Goal: Transaction & Acquisition: Purchase product/service

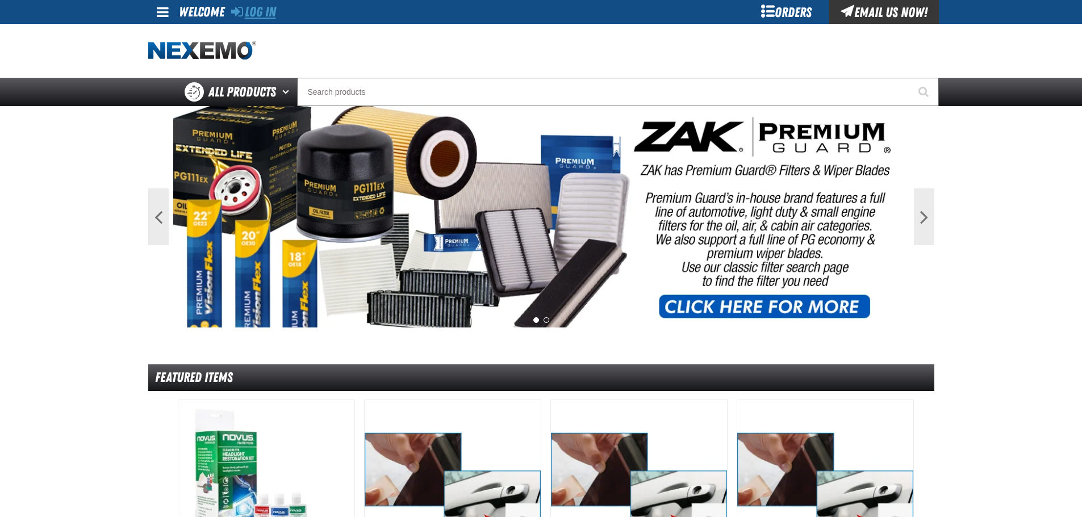
click at [265, 13] on link "Log In" at bounding box center [253, 12] width 45 height 16
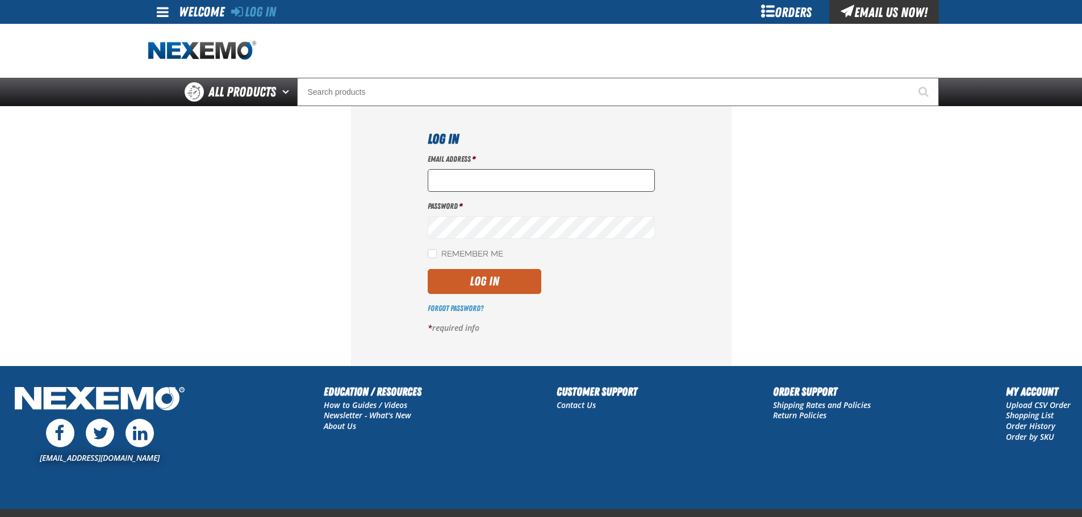
click at [449, 177] on input "Email Address *" at bounding box center [541, 180] width 227 height 23
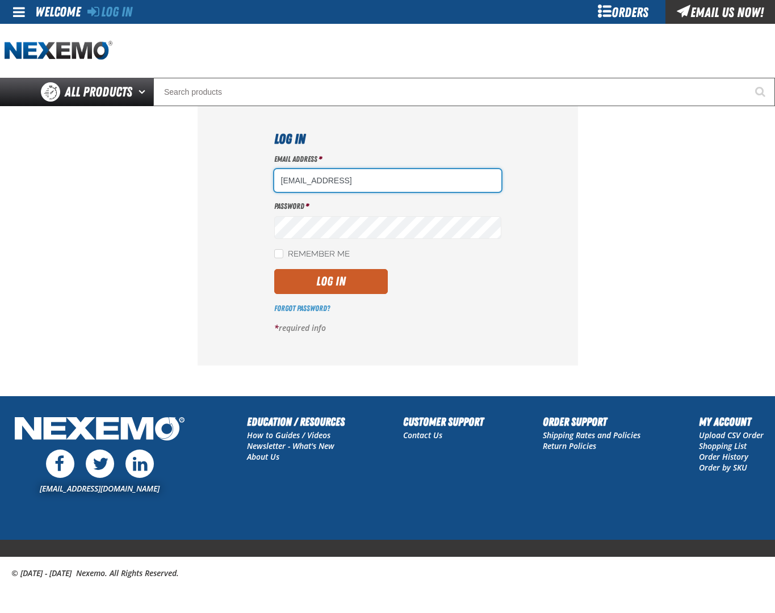
click at [416, 177] on input "nfederman@vtaig.comD" at bounding box center [387, 180] width 227 height 23
type input "[EMAIL_ADDRESS][DOMAIN_NAME]"
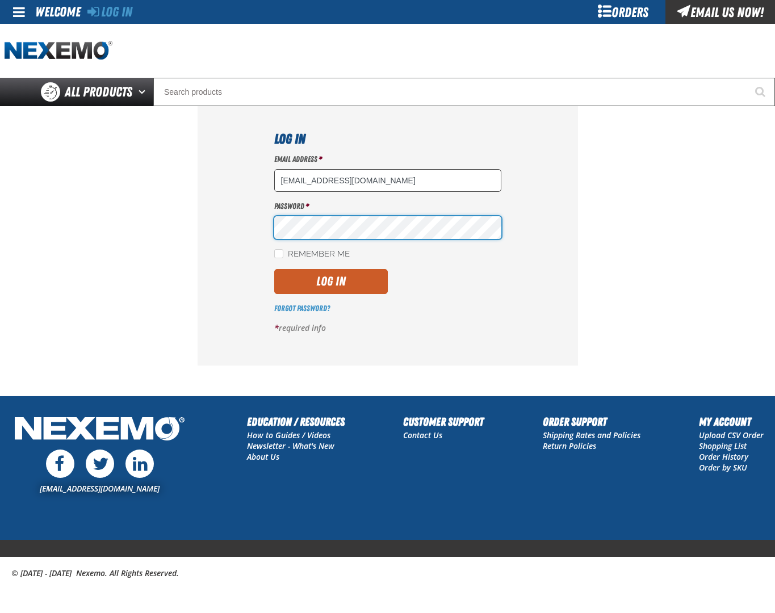
click at [274, 269] on button "Log In" at bounding box center [331, 281] width 114 height 25
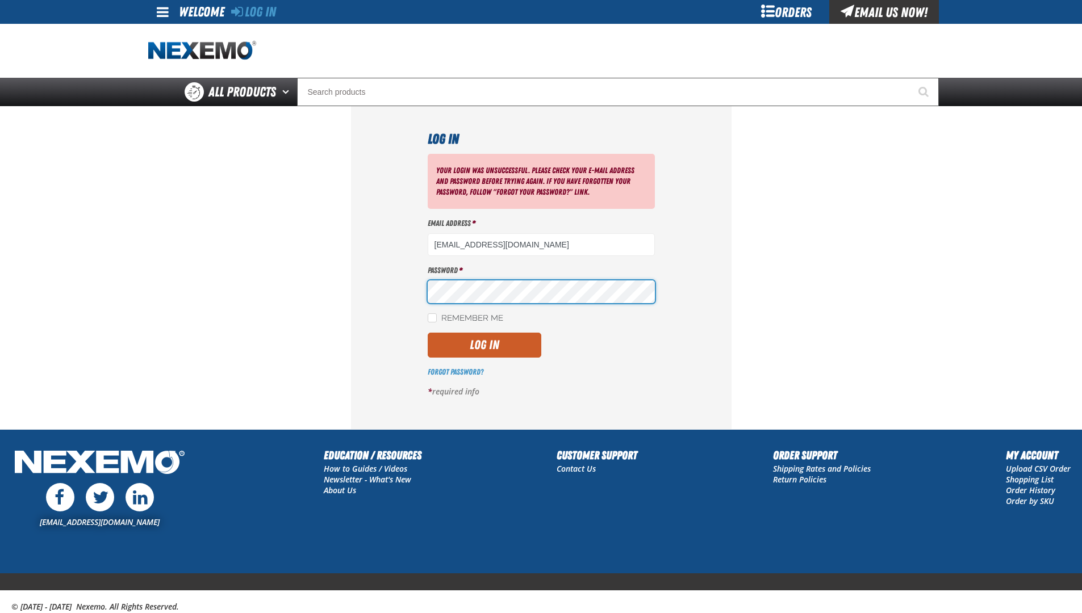
click at [428, 333] on button "Log In" at bounding box center [485, 345] width 114 height 25
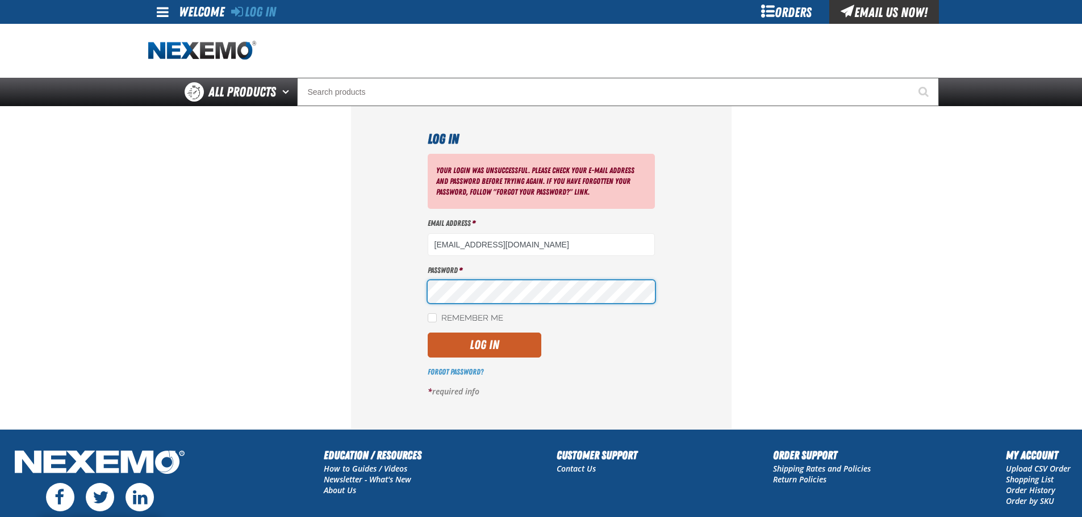
click at [428, 333] on button "Log In" at bounding box center [485, 345] width 114 height 25
click at [535, 231] on div "Email Address * [EMAIL_ADDRESS][DOMAIN_NAME]" at bounding box center [541, 237] width 227 height 38
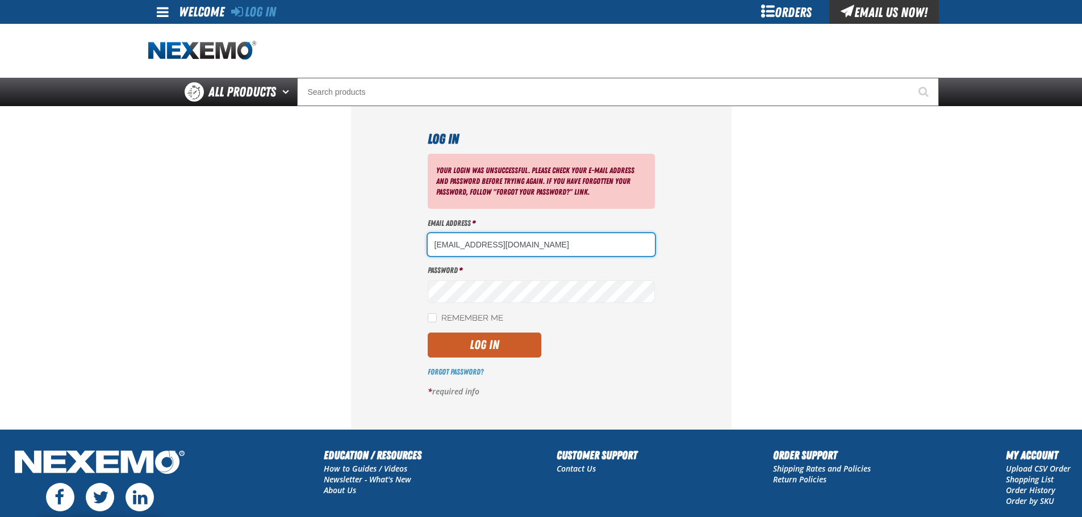
click at [535, 249] on input "nfederman@vtaig.com" at bounding box center [541, 244] width 227 height 23
type input "nfederman@vtaig.com"
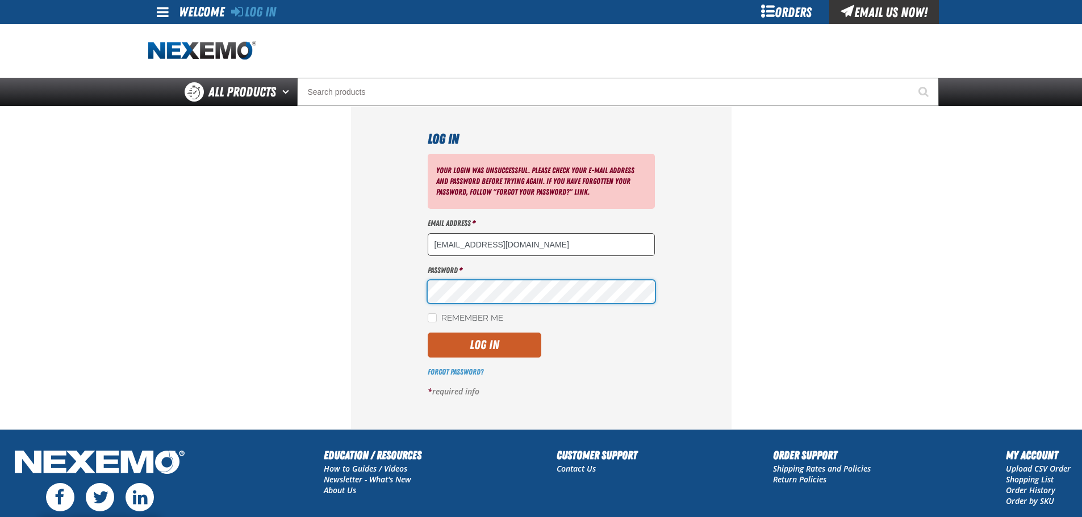
click at [428, 333] on button "Log In" at bounding box center [485, 345] width 114 height 25
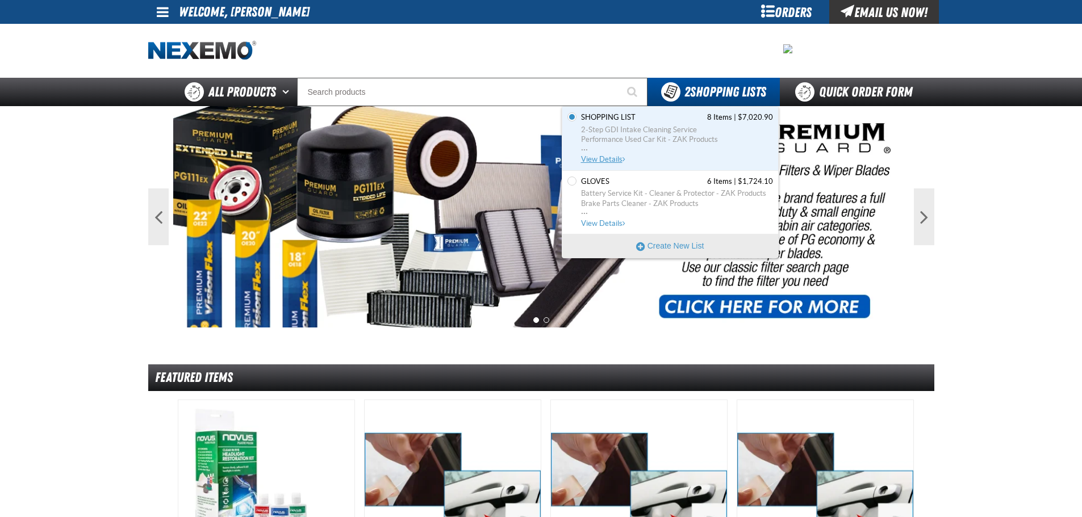
click at [608, 125] on span "2-Step GDI Intake Cleaning Service" at bounding box center [677, 130] width 192 height 10
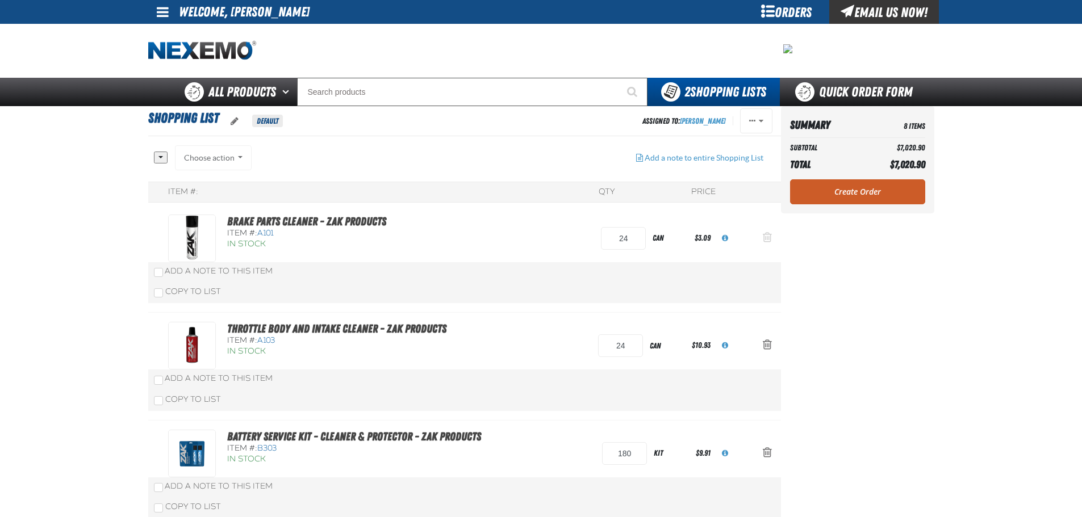
click at [765, 238] on span "Action Remove Brake Parts Cleaner - ZAK Products from Shopping List" at bounding box center [767, 237] width 9 height 11
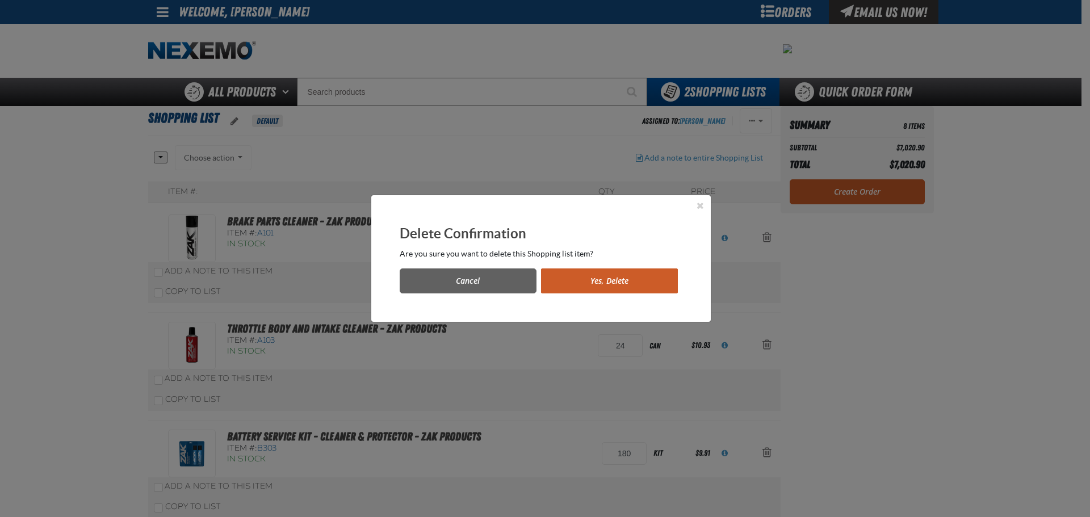
drag, startPoint x: 627, startPoint y: 288, endPoint x: 642, endPoint y: 283, distance: 16.0
click at [627, 287] on button "Yes, Delete" at bounding box center [609, 281] width 137 height 25
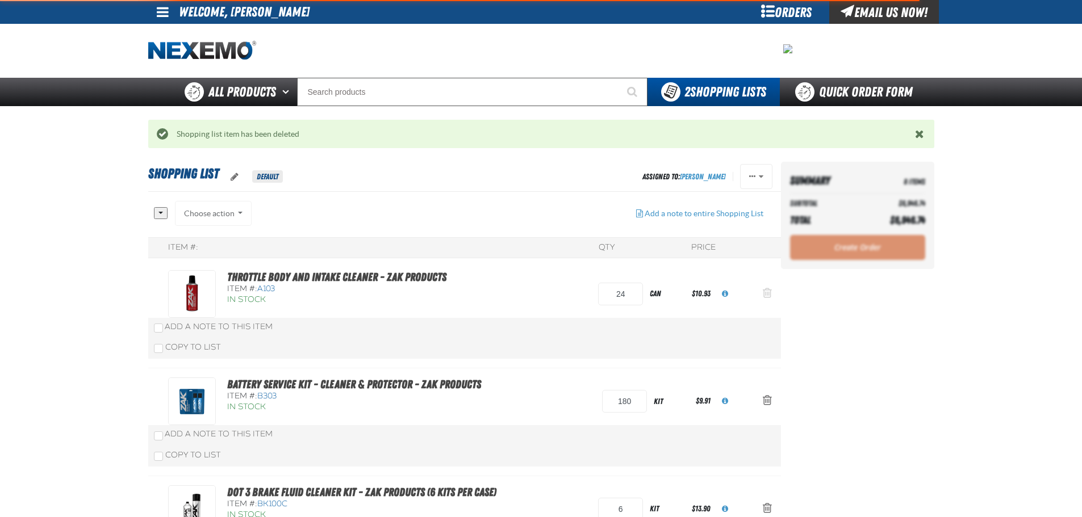
click at [767, 289] on span "Action Remove Throttle Body and Intake Cleaner - ZAK Products from Shopping List" at bounding box center [767, 292] width 9 height 11
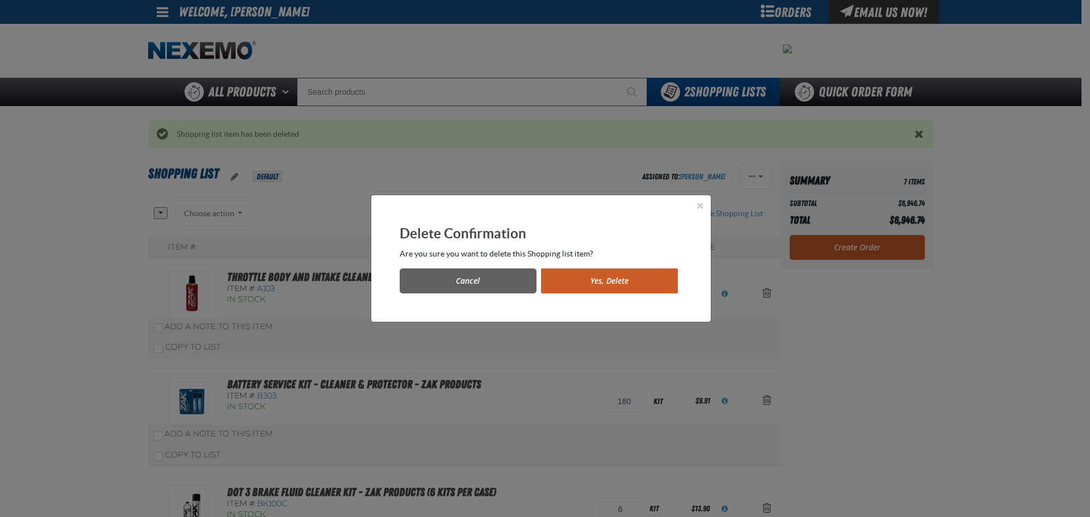
click at [647, 282] on button "Yes, Delete" at bounding box center [609, 281] width 137 height 25
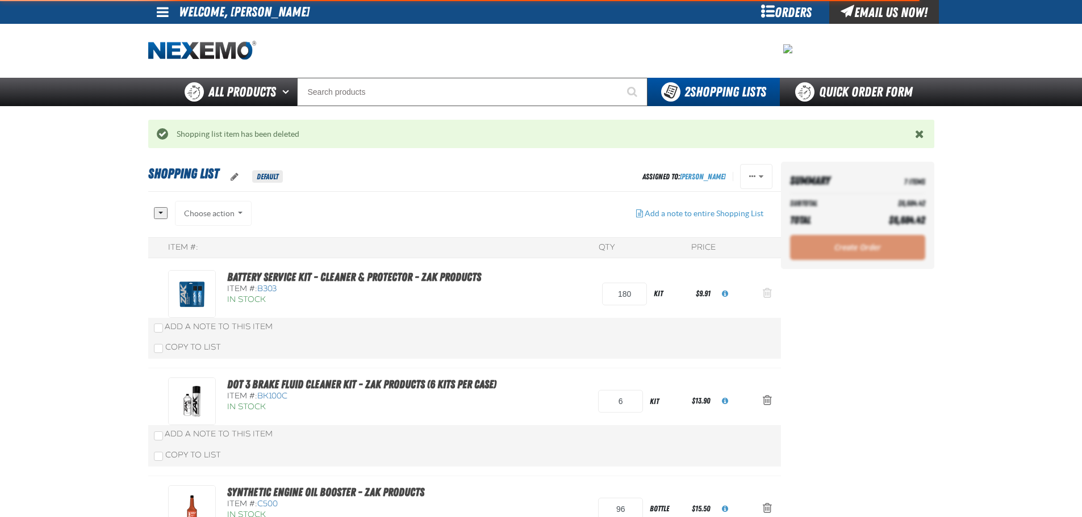
click at [761, 293] on button "Action Remove Battery Service Kit - Cleaner &amp; Protector - ZAK Products from…" at bounding box center [767, 294] width 27 height 25
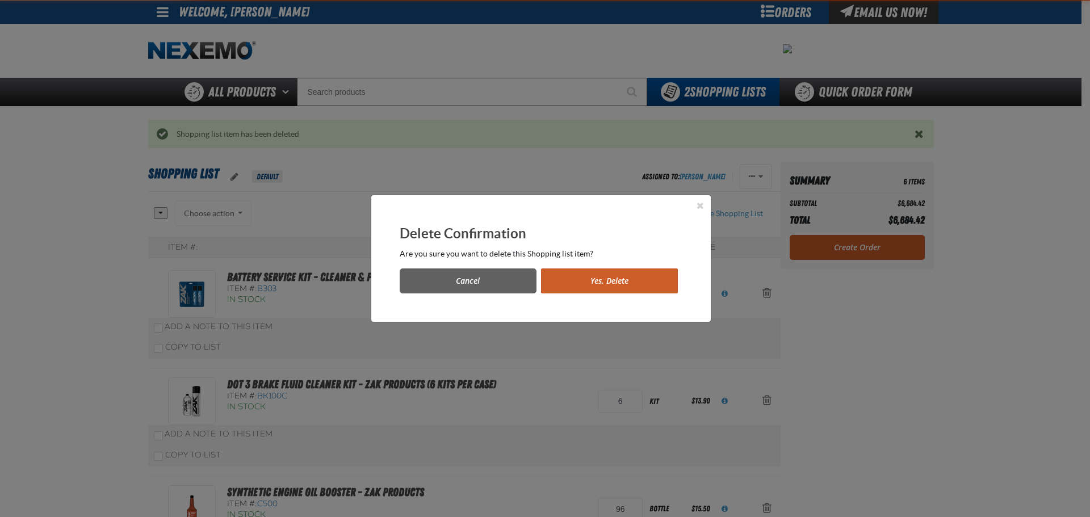
click at [600, 277] on button "Yes, Delete" at bounding box center [609, 281] width 137 height 25
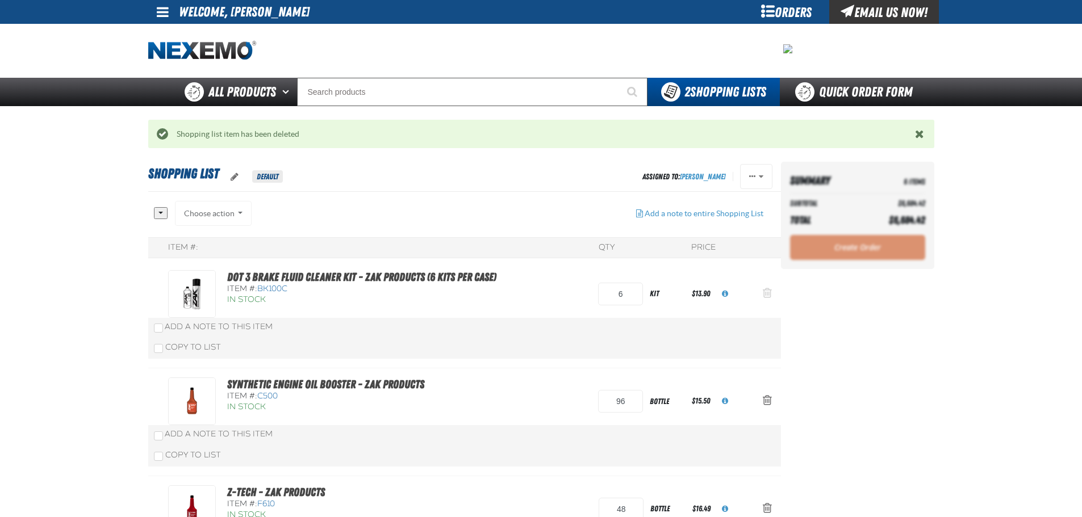
click at [768, 292] on span "Action Remove DOT 3 Brake Fluid Cleaner Kit - ZAK Products (6 Kits per Case) fr…" at bounding box center [767, 292] width 9 height 11
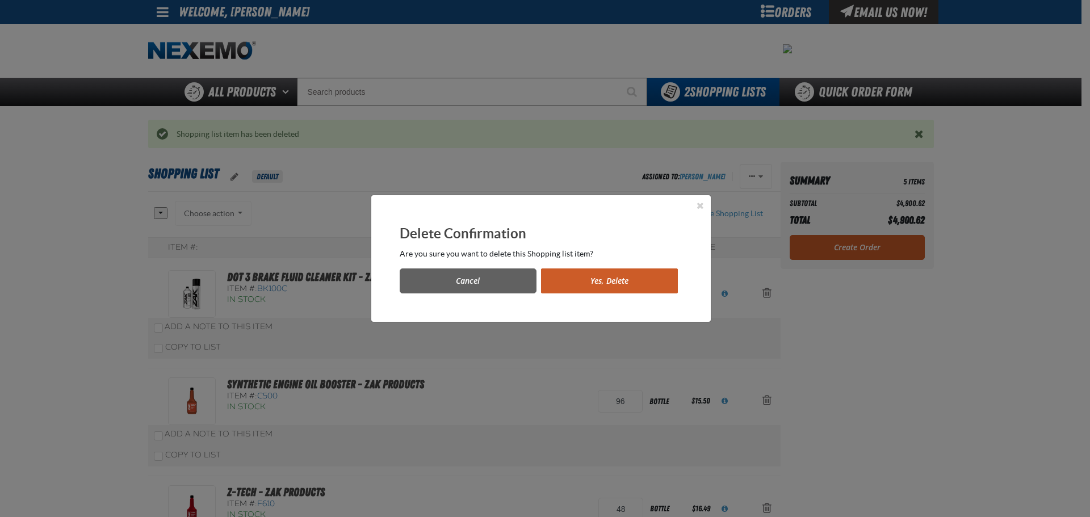
click at [639, 287] on button "Yes, Delete" at bounding box center [609, 281] width 137 height 25
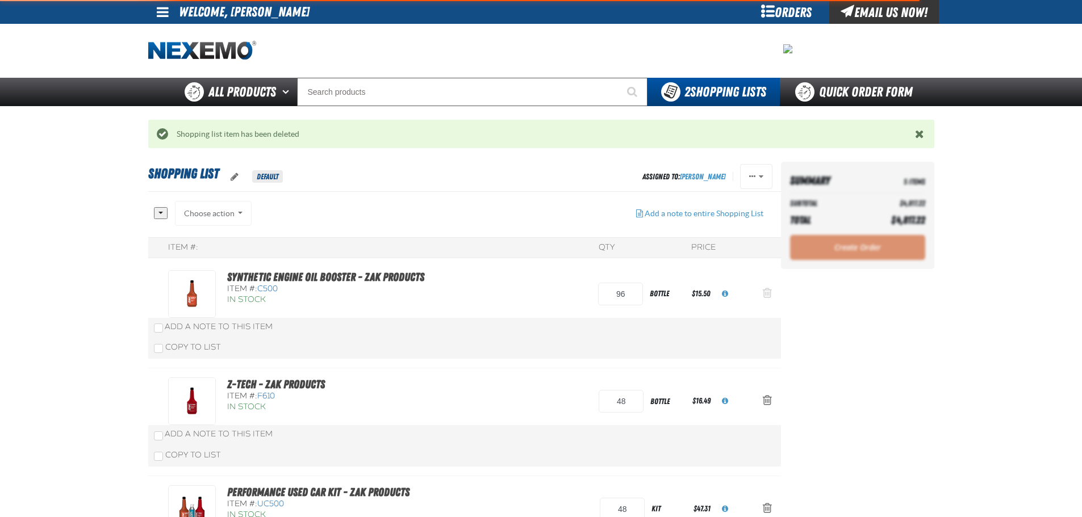
click at [766, 294] on span "Action Remove Synthetic Engine Oil Booster - ZAK Products from Shopping List" at bounding box center [767, 292] width 9 height 11
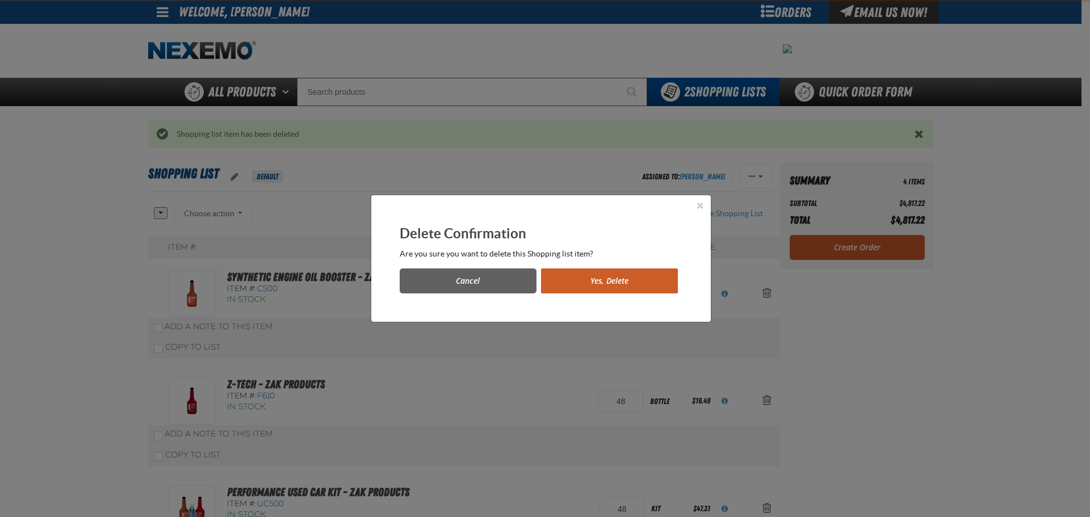
click at [613, 284] on button "Yes, Delete" at bounding box center [609, 281] width 137 height 25
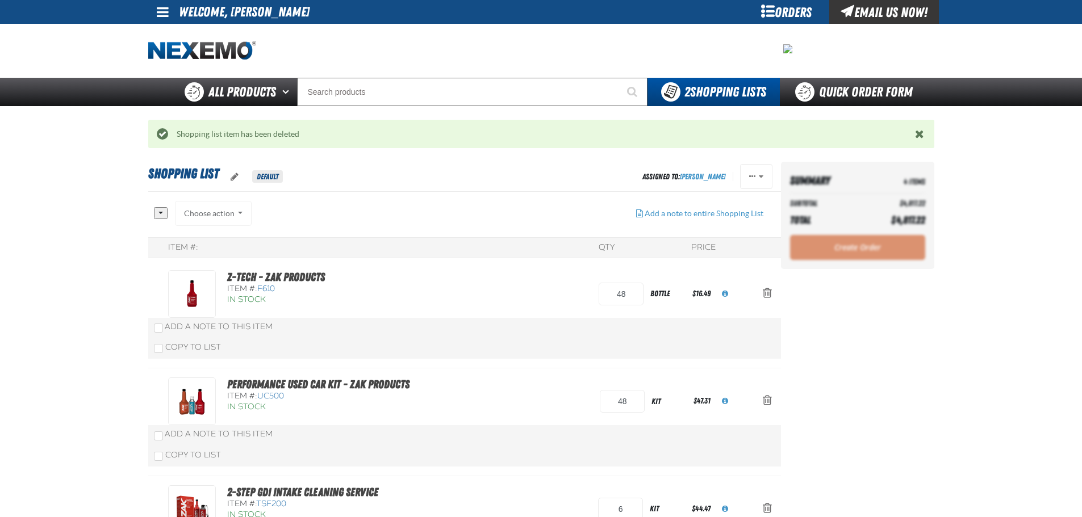
click at [767, 294] on span "Action Remove Z-Tech - ZAK Products from Shopping List" at bounding box center [767, 292] width 9 height 11
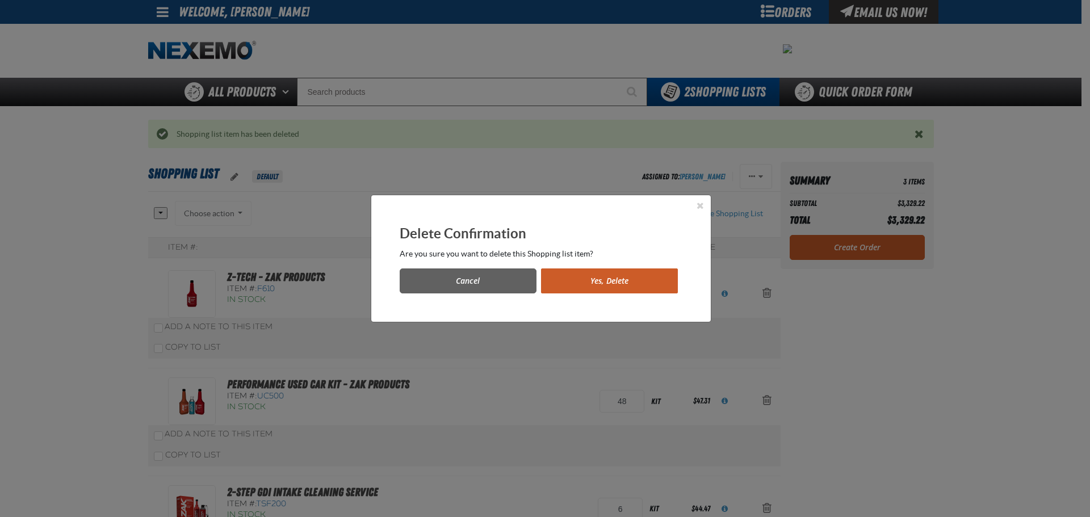
click at [597, 278] on button "Yes, Delete" at bounding box center [609, 281] width 137 height 25
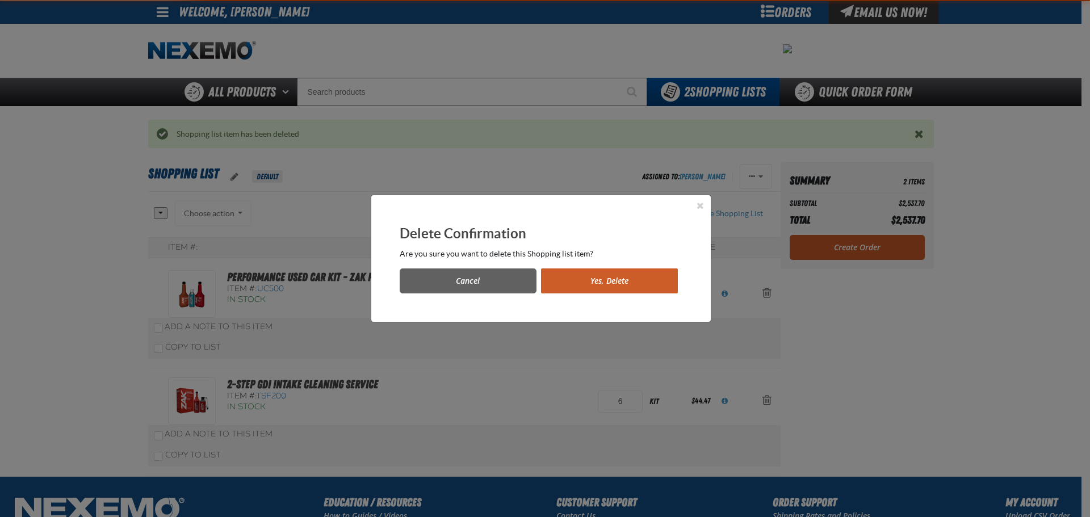
click at [592, 281] on button "Yes, Delete" at bounding box center [609, 281] width 137 height 25
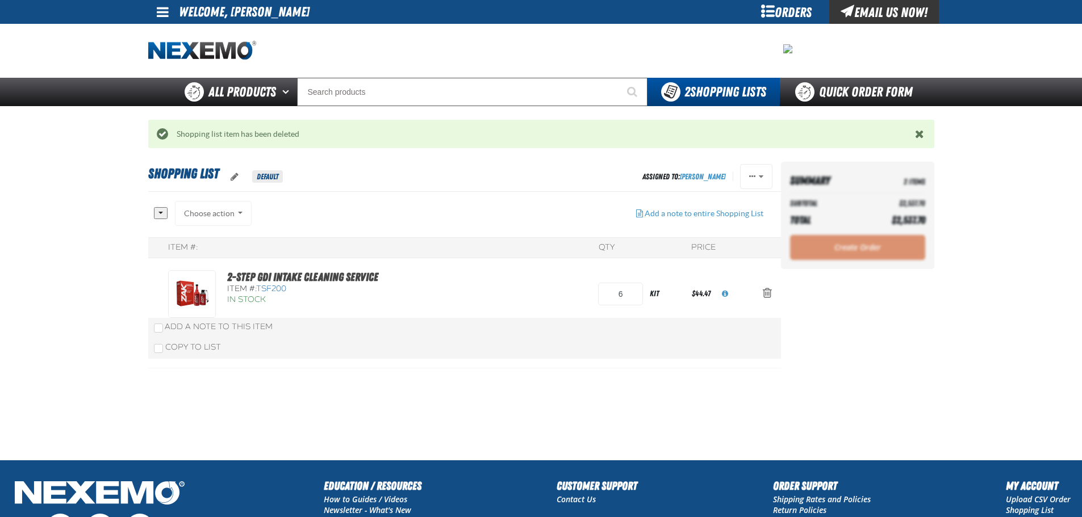
click at [768, 291] on span "Action Remove 2-Step GDI Intake Cleaning Service from Shopping List" at bounding box center [767, 292] width 9 height 11
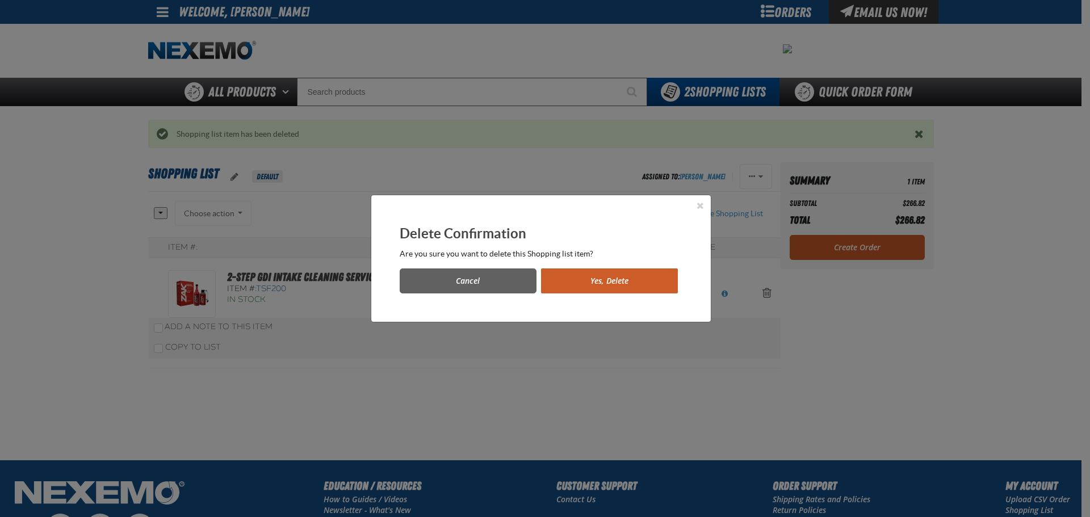
click at [648, 279] on button "Yes, Delete" at bounding box center [609, 281] width 137 height 25
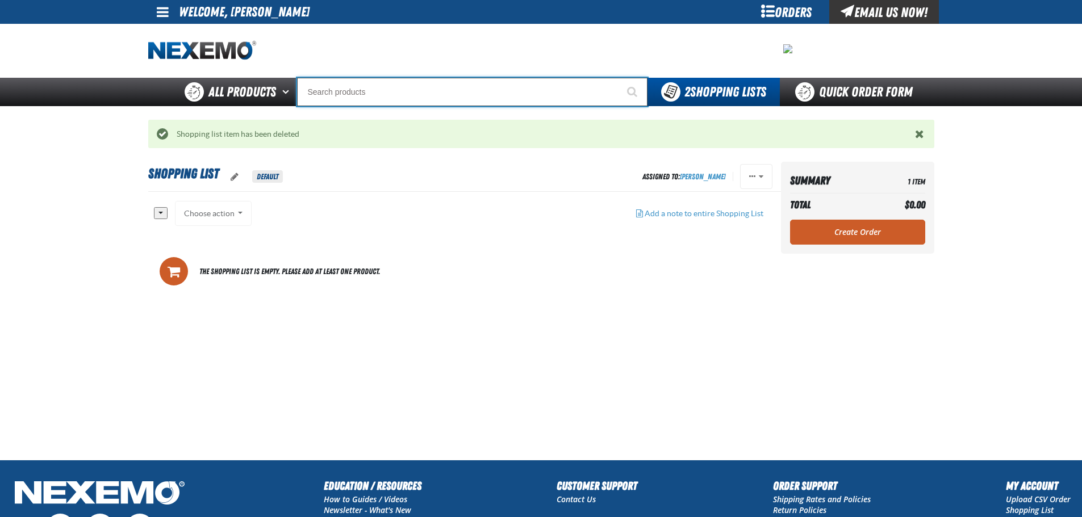
click at [370, 87] on input "Search" at bounding box center [472, 92] width 350 height 28
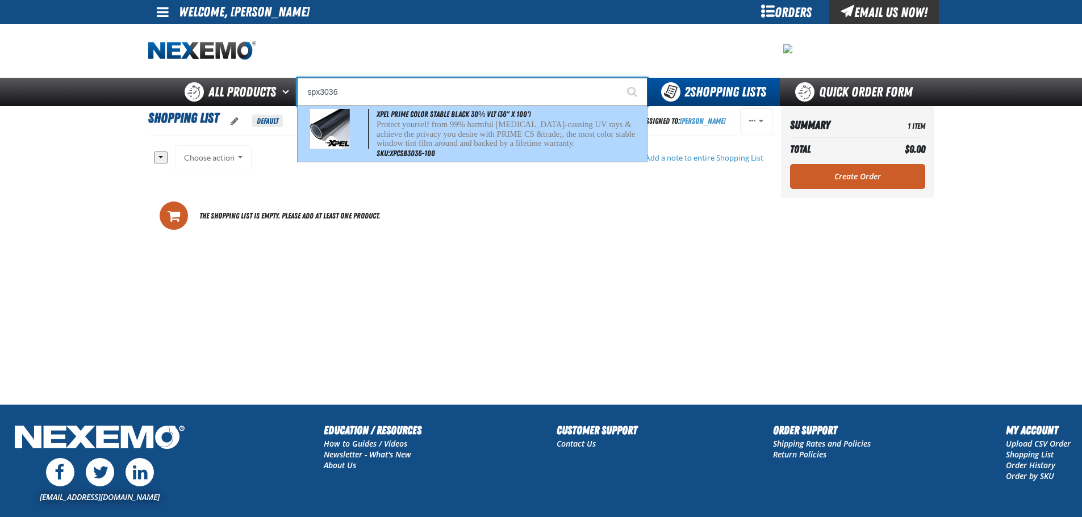
click at [386, 128] on p "Protect yourself from 99% harmful [MEDICAL_DATA]-causing UV rays & achieve the …" at bounding box center [510, 134] width 268 height 28
type input "XPEL PRIME Color Stable Black 30% VLT (36" x 100')"
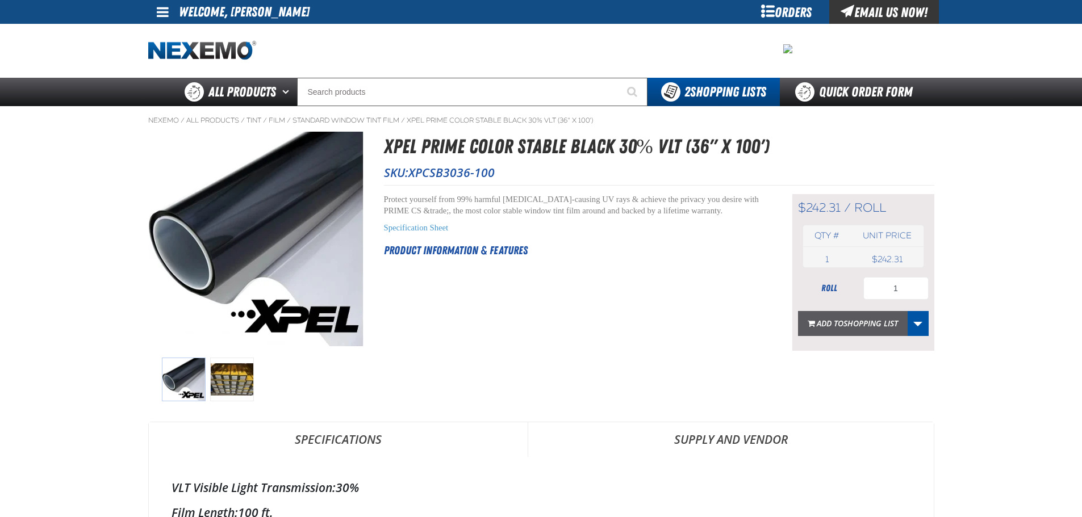
click at [842, 318] on span "Add to Shopping List" at bounding box center [857, 323] width 81 height 11
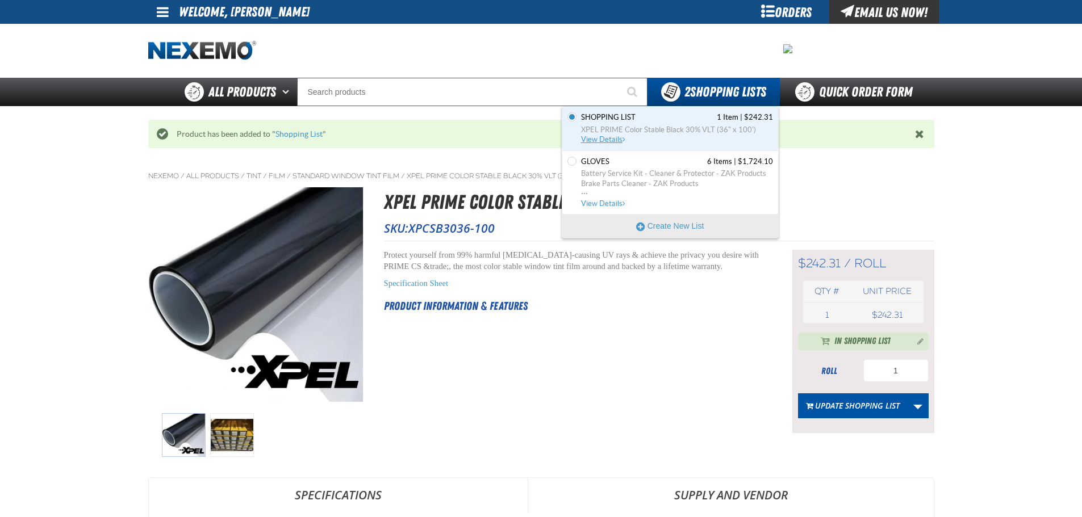
click at [646, 133] on span "XPEL PRIME Color Stable Black 30% VLT (36" x 100')" at bounding box center [677, 130] width 192 height 10
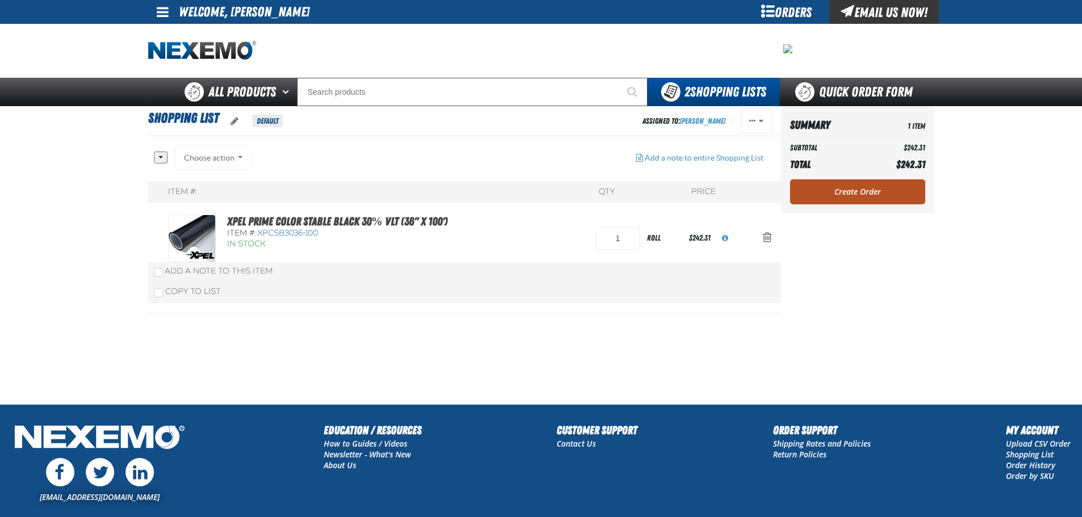
click at [819, 187] on link "Create Order" at bounding box center [857, 191] width 135 height 25
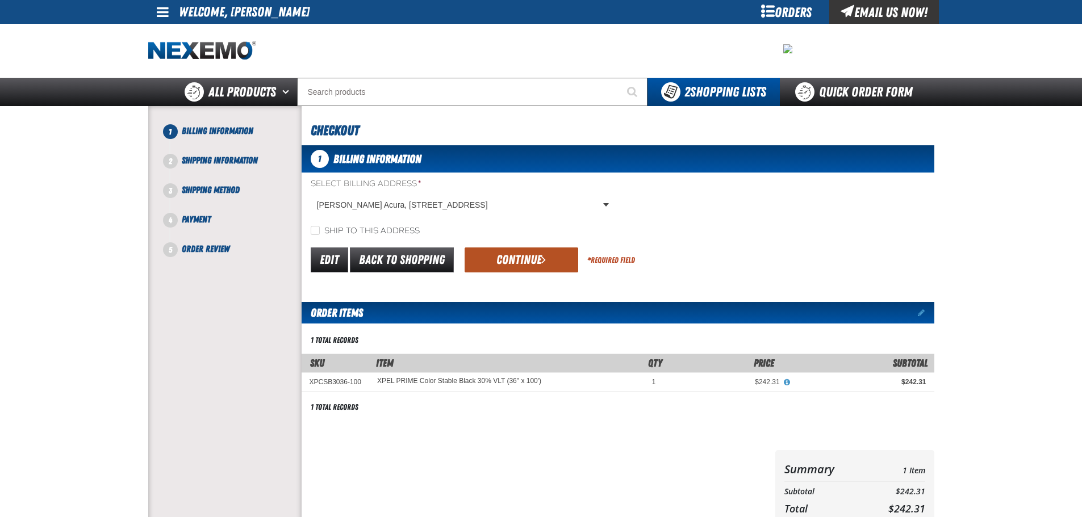
click at [526, 265] on button "Continue" at bounding box center [521, 260] width 114 height 25
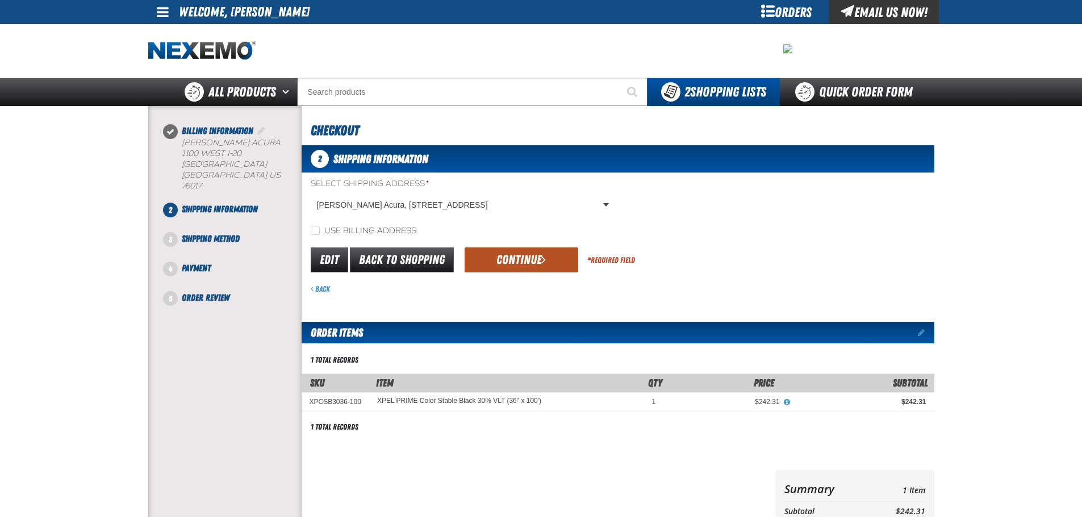
click at [505, 262] on button "Continue" at bounding box center [521, 260] width 114 height 25
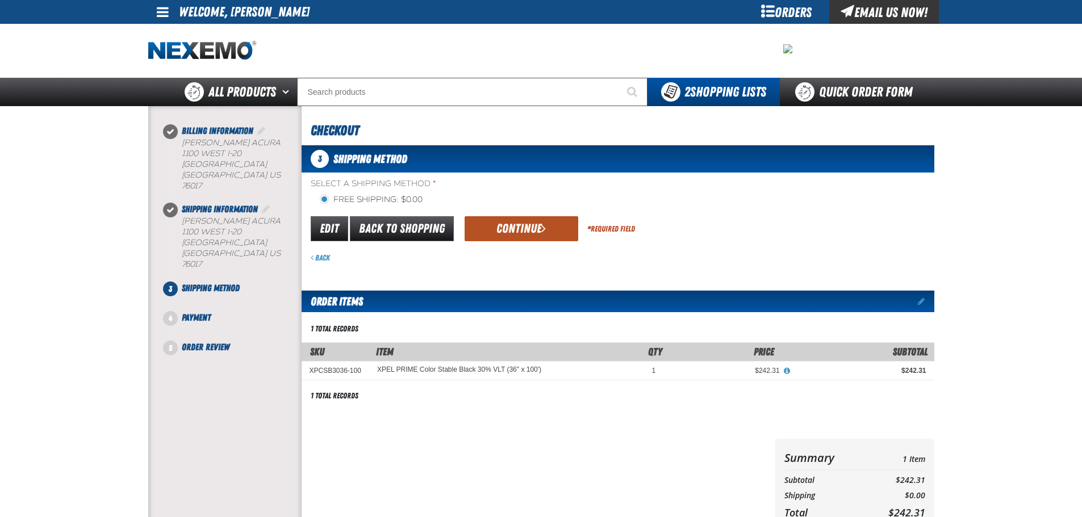
click at [529, 228] on button "Continue" at bounding box center [521, 228] width 114 height 25
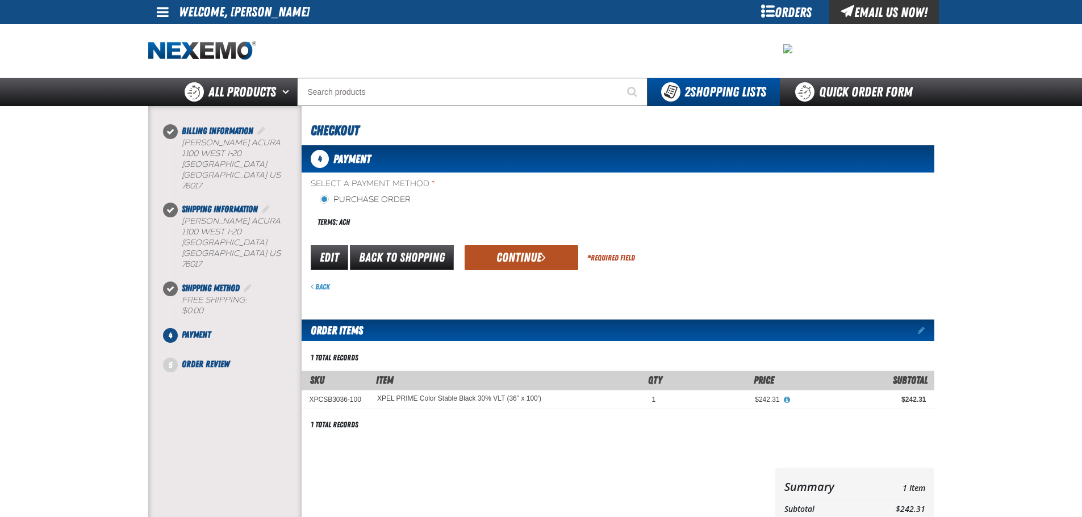
click at [489, 258] on button "Continue" at bounding box center [521, 257] width 114 height 25
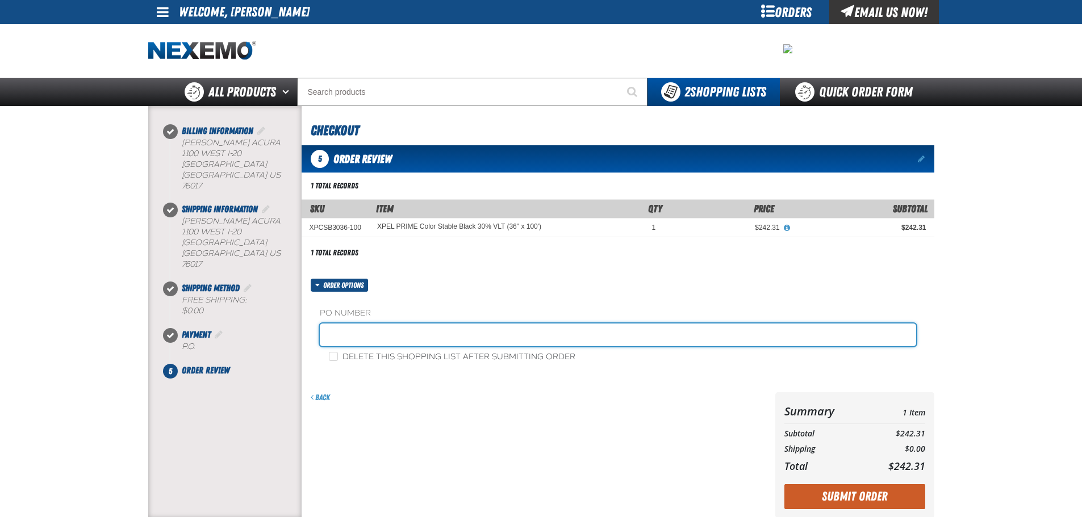
click at [399, 336] on input "text" at bounding box center [618, 335] width 596 height 23
type input "196883"
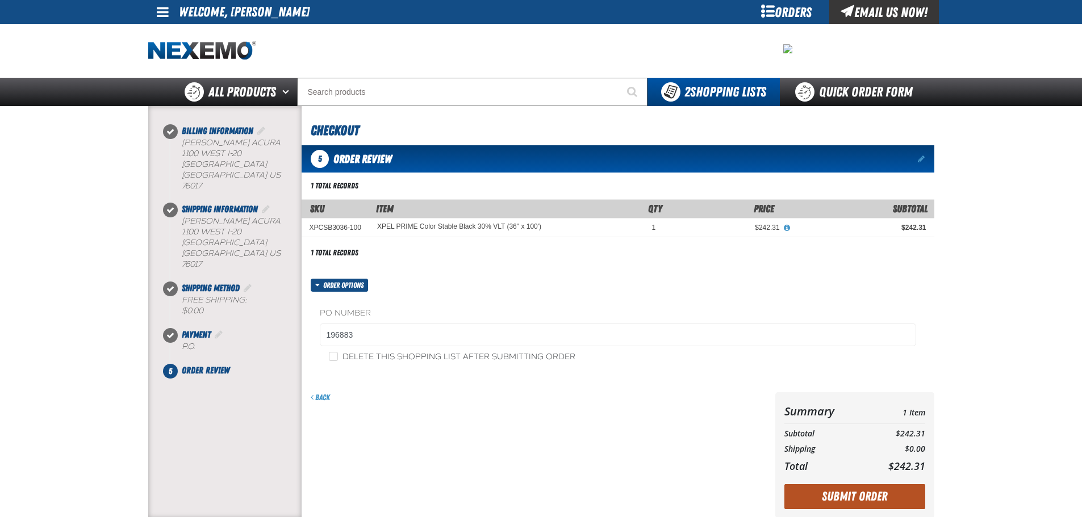
click at [821, 491] on button "Submit Order" at bounding box center [854, 496] width 141 height 25
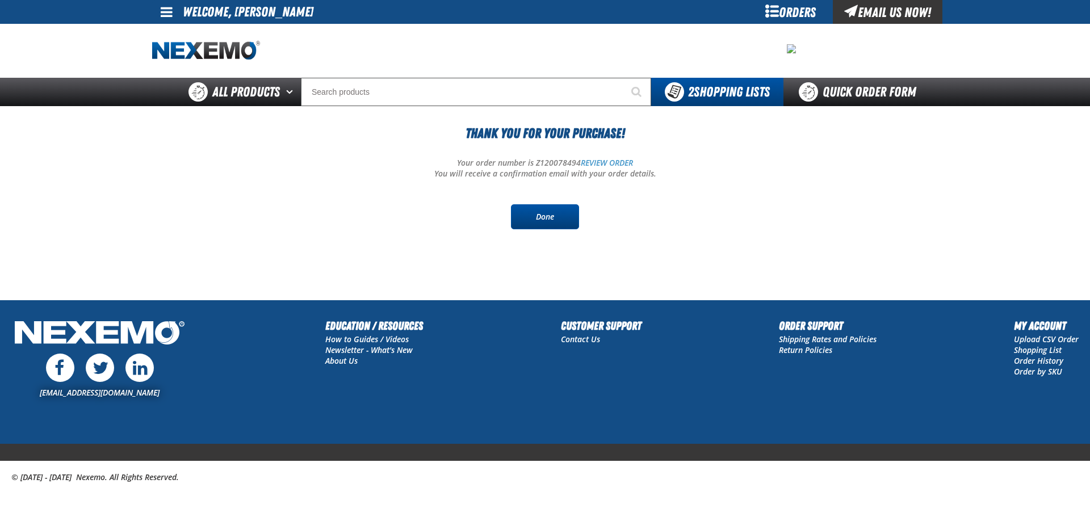
drag, startPoint x: 567, startPoint y: 206, endPoint x: 523, endPoint y: 209, distance: 44.4
click at [566, 206] on link "Done" at bounding box center [545, 216] width 68 height 25
